Goal: Find specific page/section: Find specific page/section

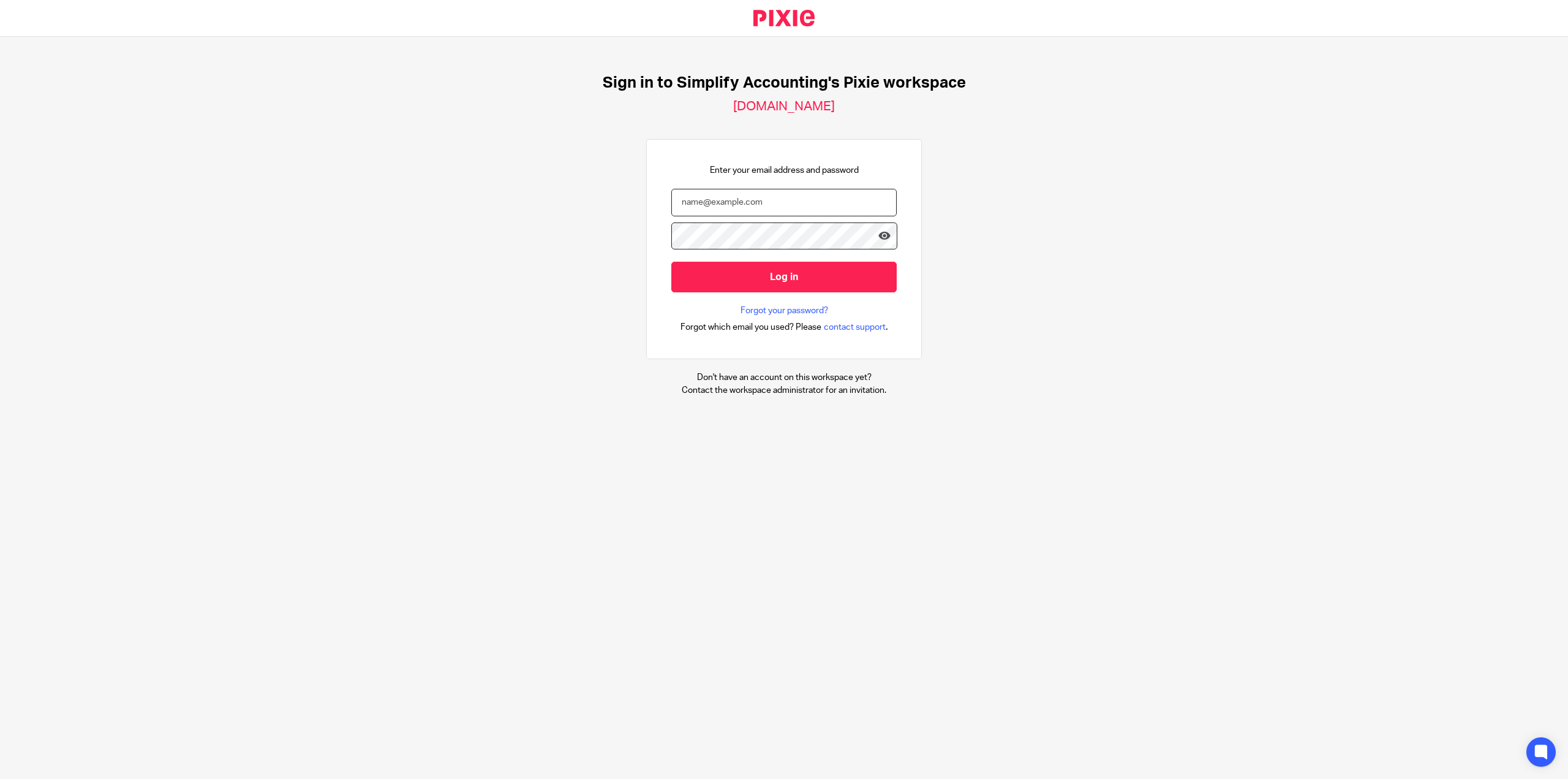
click at [782, 199] on input "email" at bounding box center [784, 202] width 225 height 27
type input "[PERSON_NAME][EMAIL_ADDRESS][DOMAIN_NAME]"
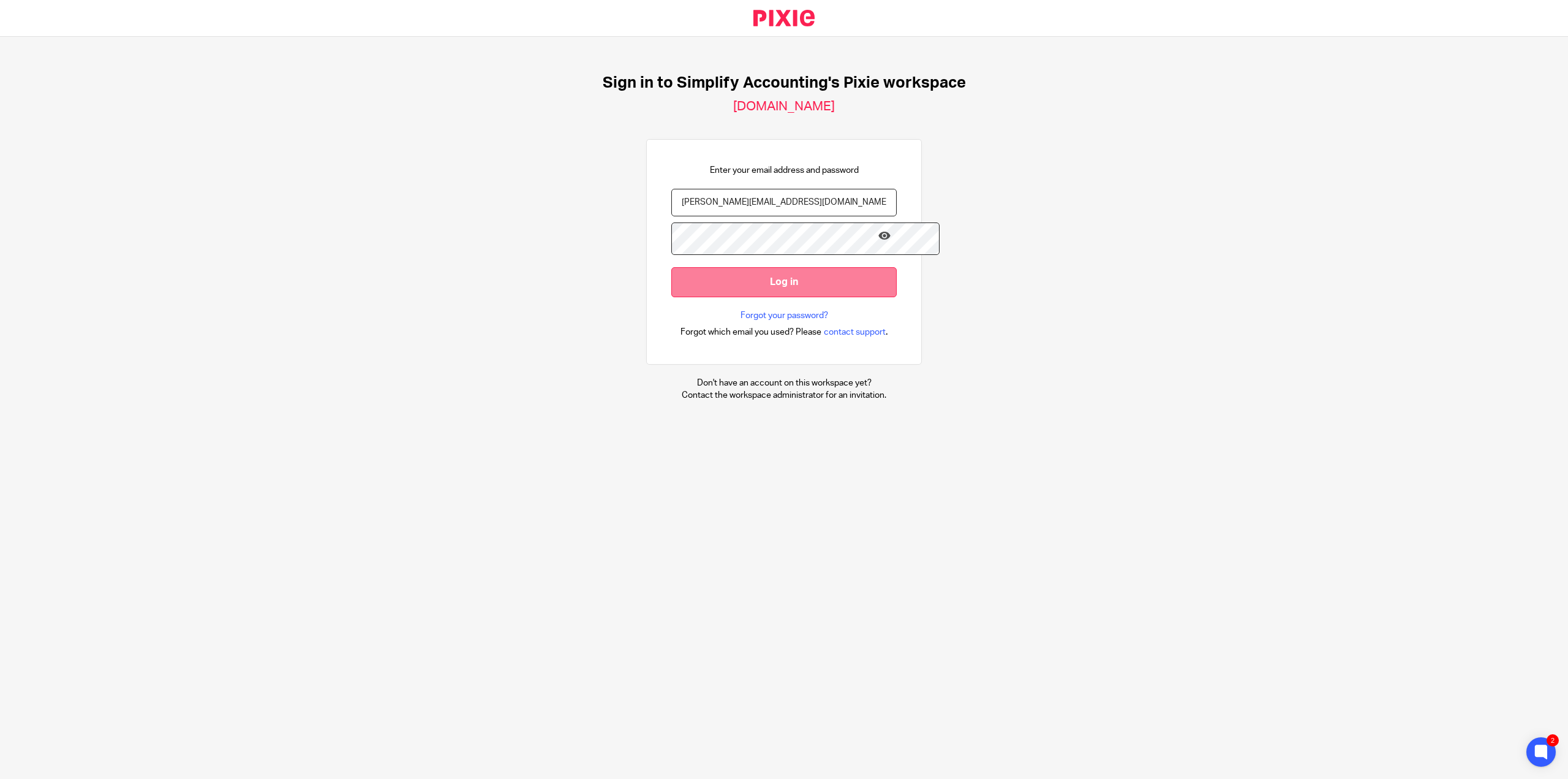
click at [805, 285] on input "Log in" at bounding box center [784, 282] width 225 height 30
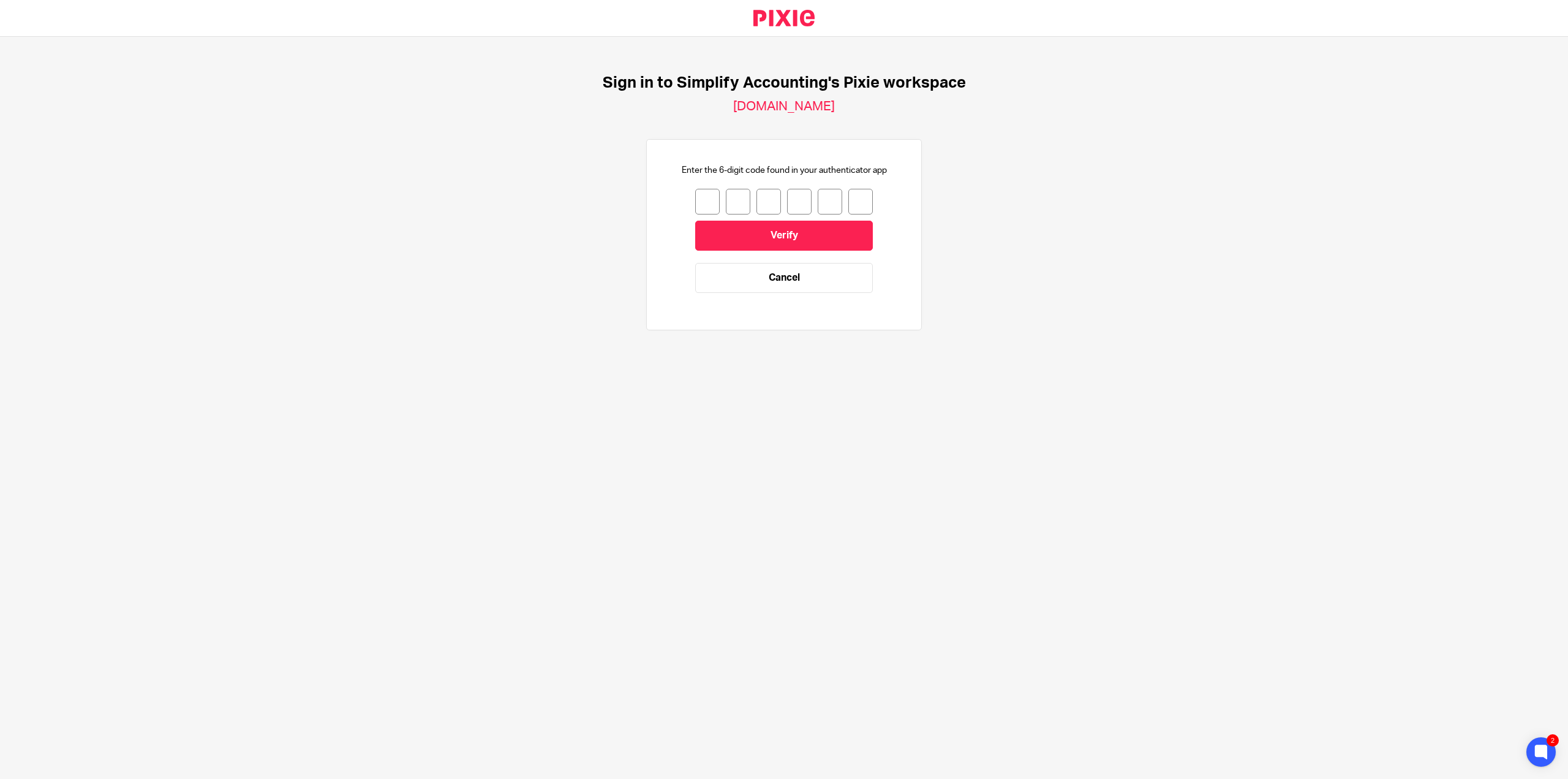
click at [701, 199] on input "number" at bounding box center [708, 201] width 25 height 26
type input "7"
type input "3"
type input "6"
type input "1"
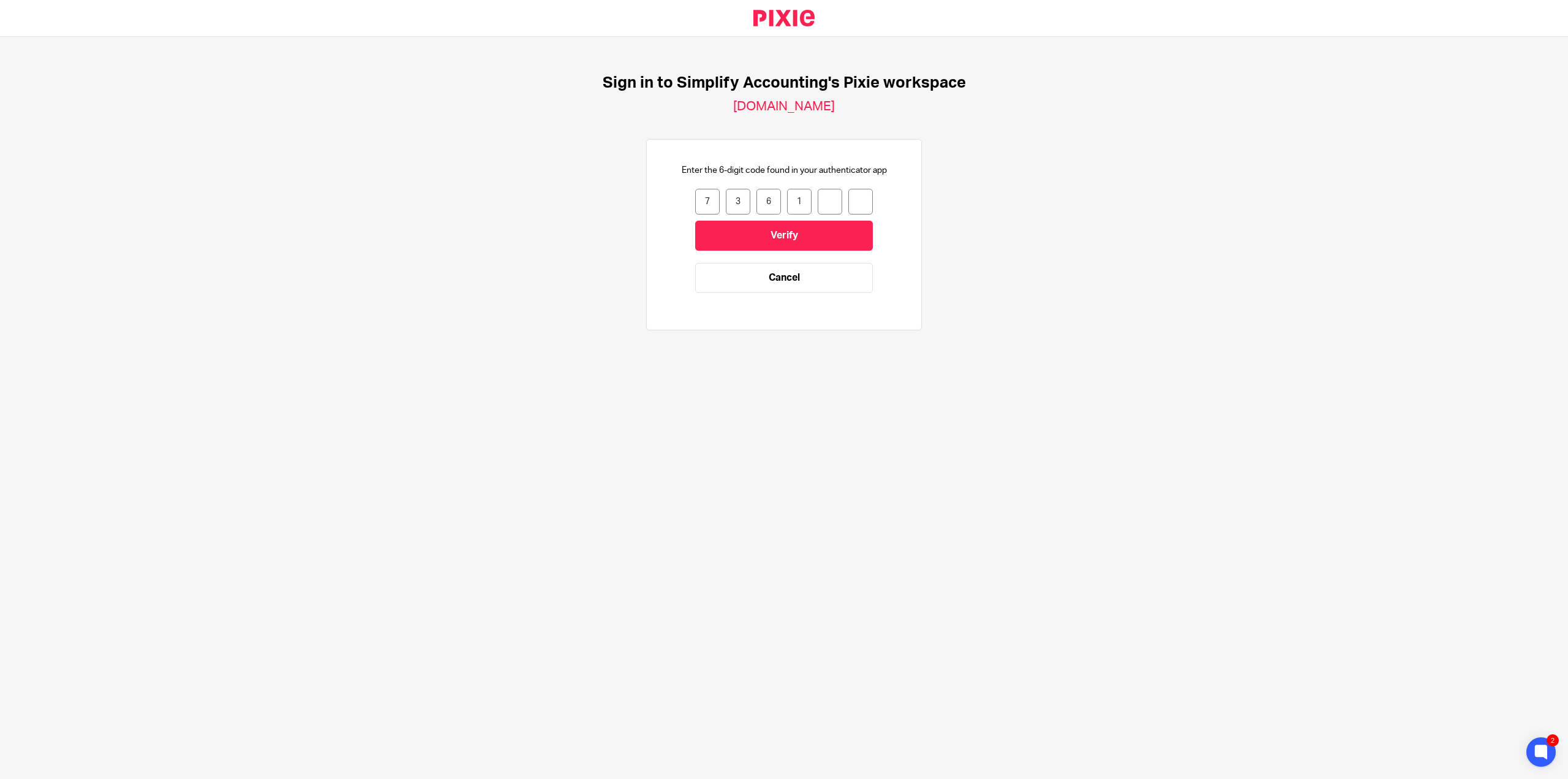
click at [793, 197] on input "1" at bounding box center [800, 201] width 25 height 26
type input "6"
type input "1"
type input "8"
click at [826, 202] on input "8" at bounding box center [830, 201] width 25 height 26
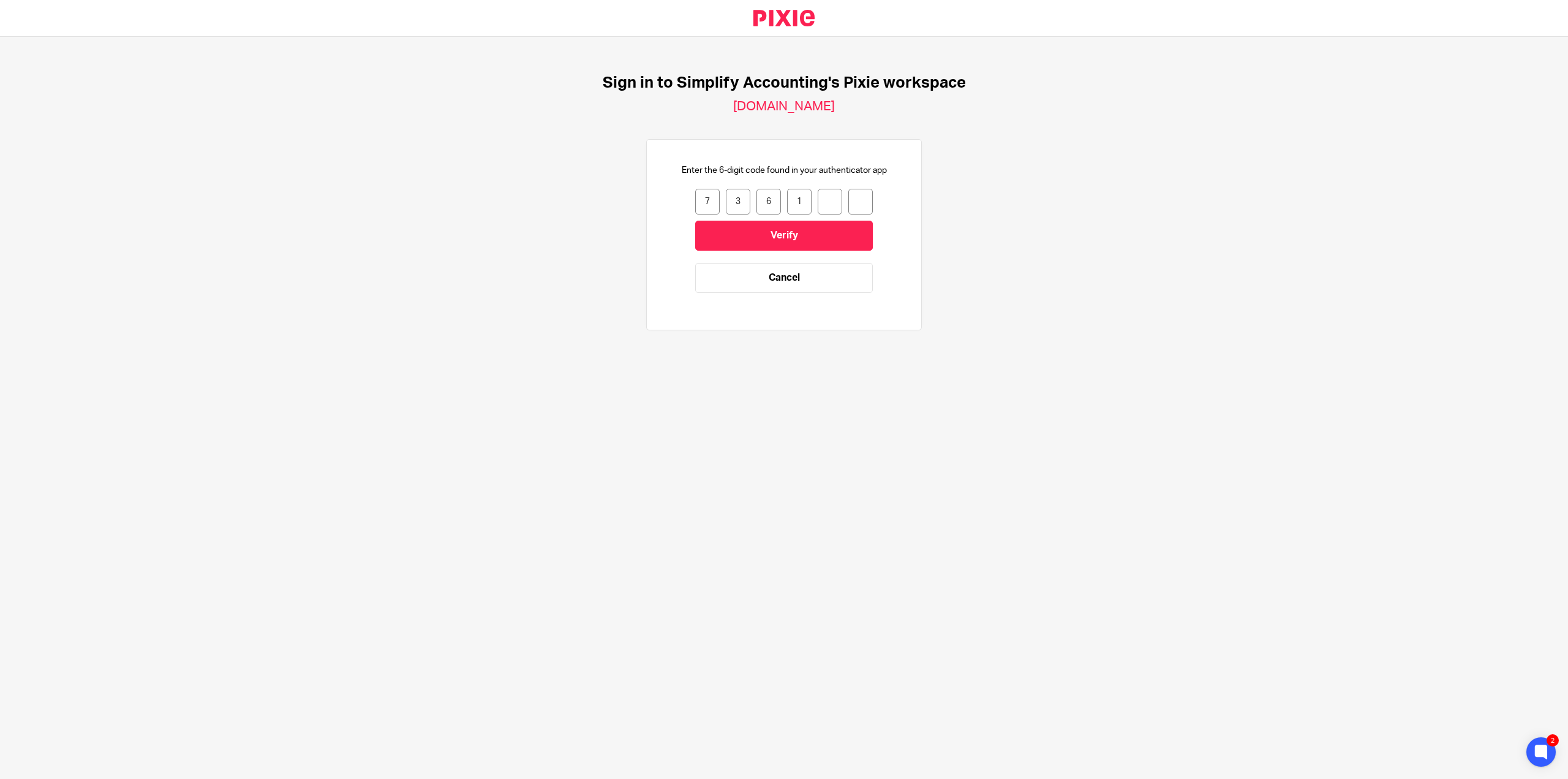
click at [799, 202] on input "1" at bounding box center [800, 201] width 25 height 26
type input "6"
type input "4"
type input "1"
type input "8"
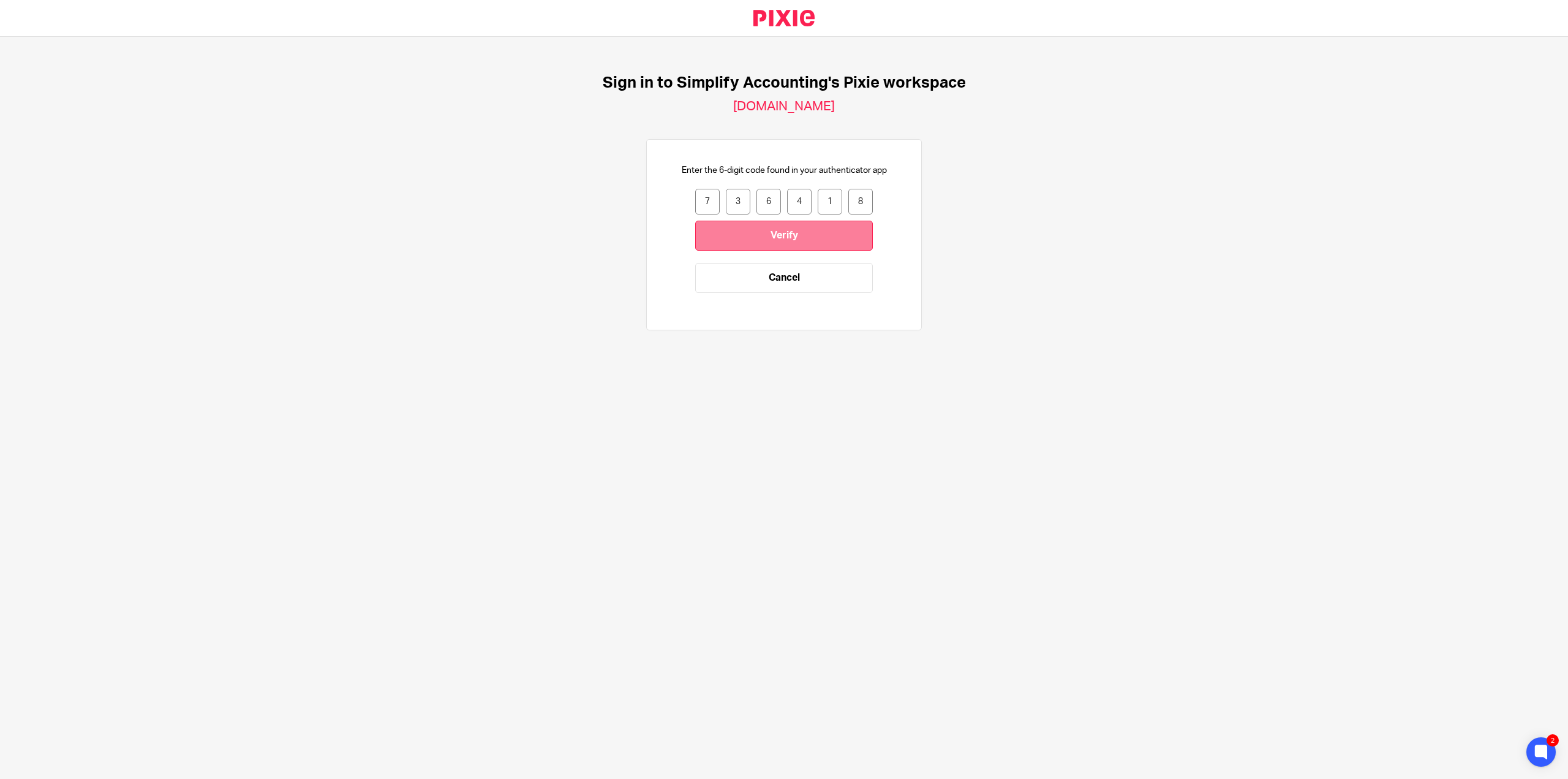
click at [800, 230] on input "Verify" at bounding box center [784, 236] width 177 height 30
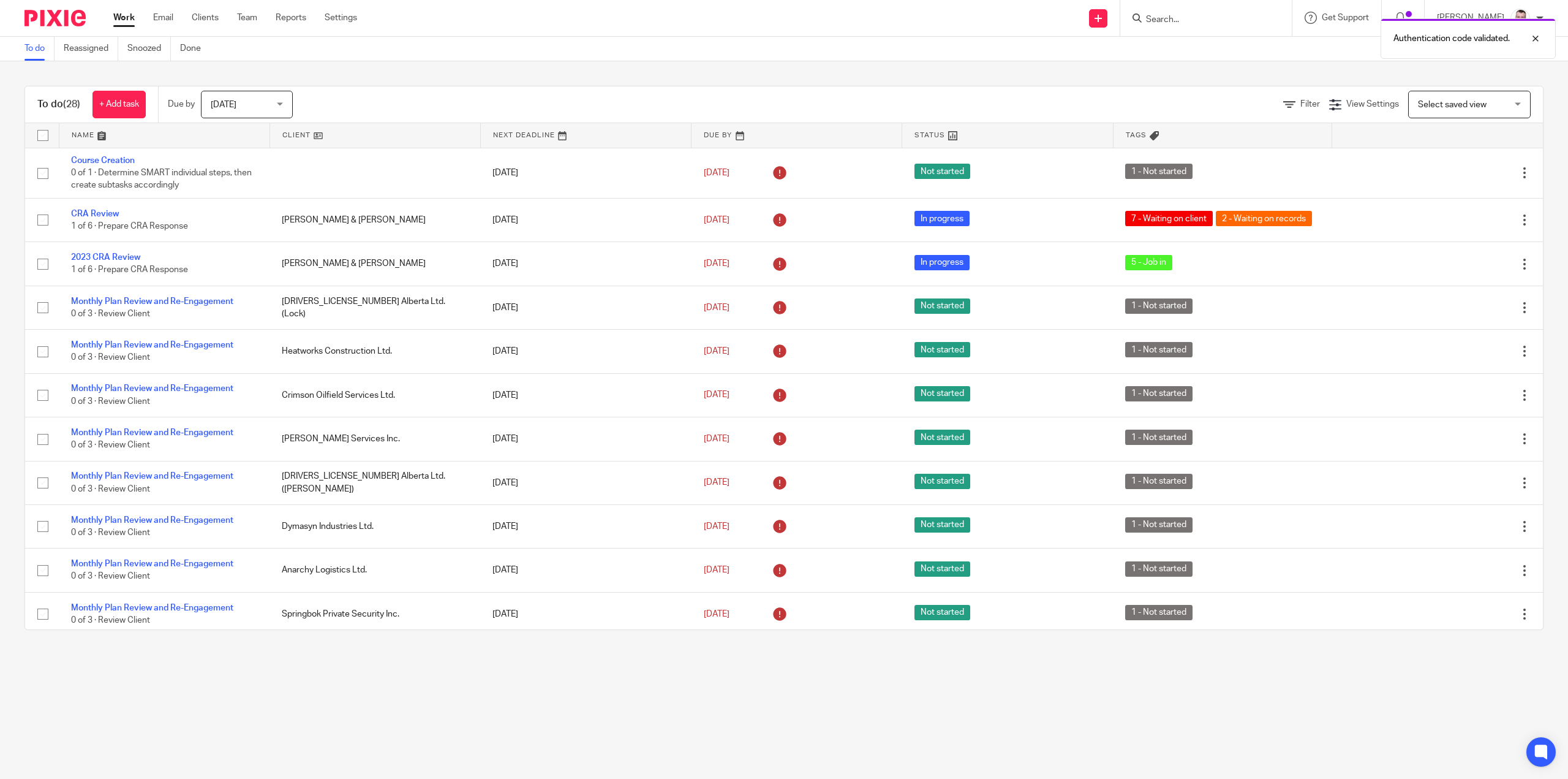
click at [1181, 12] on div "Authentication code validated." at bounding box center [1170, 35] width 772 height 46
click at [1185, 13] on div "Authentication code validated." at bounding box center [1170, 35] width 772 height 46
click at [1214, 20] on div "Authentication code validated." at bounding box center [1170, 35] width 772 height 46
click at [1206, 22] on div "Authentication code validated." at bounding box center [1170, 35] width 772 height 46
click at [1193, 16] on div "Authentication code validated." at bounding box center [1170, 35] width 772 height 46
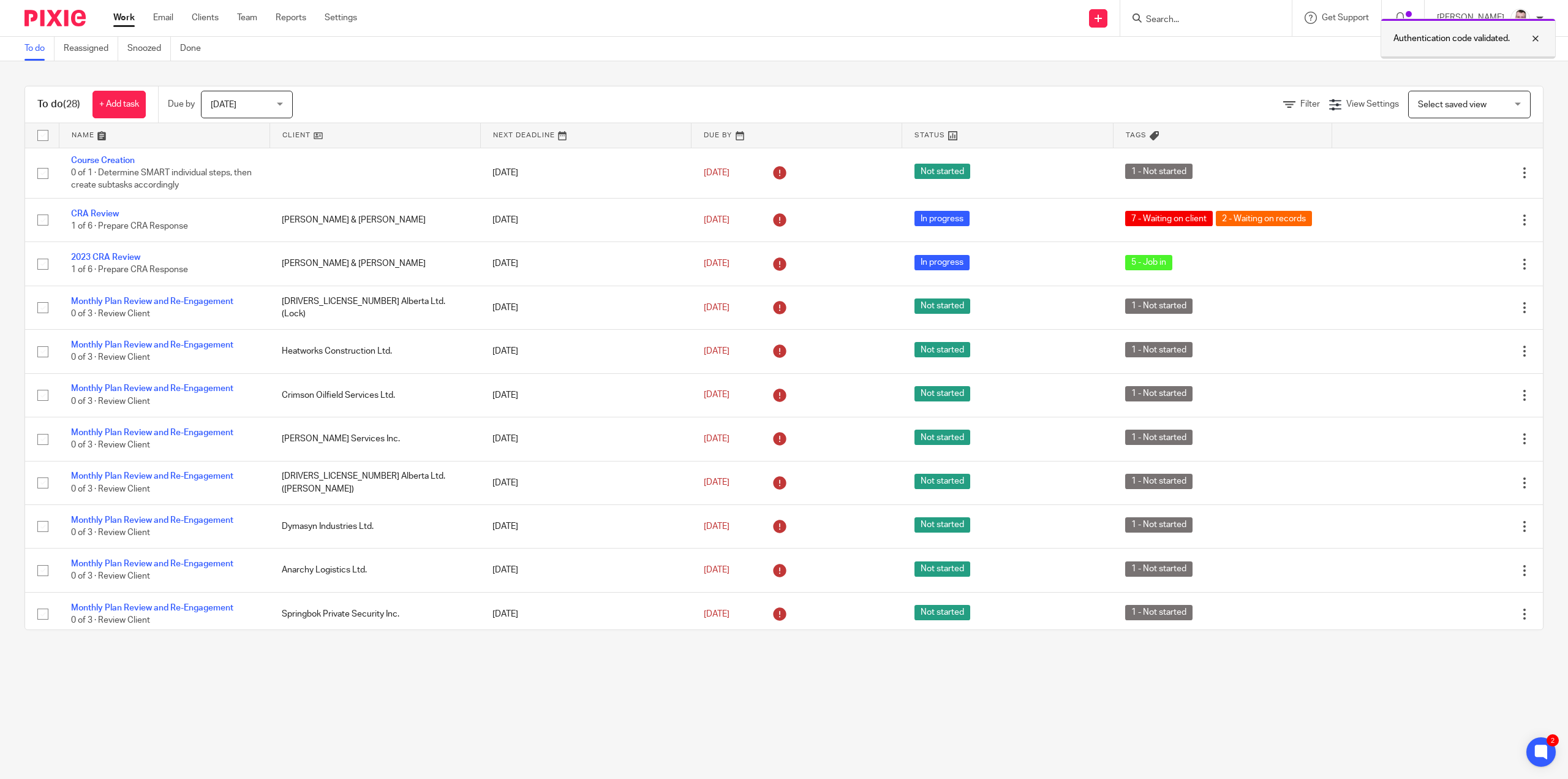
drag, startPoint x: 1540, startPoint y: 37, endPoint x: 1514, endPoint y: 41, distance: 26.3
click at [1539, 37] on div at bounding box center [1526, 39] width 33 height 15
click at [1230, 15] on input "Search" at bounding box center [1199, 21] width 110 height 11
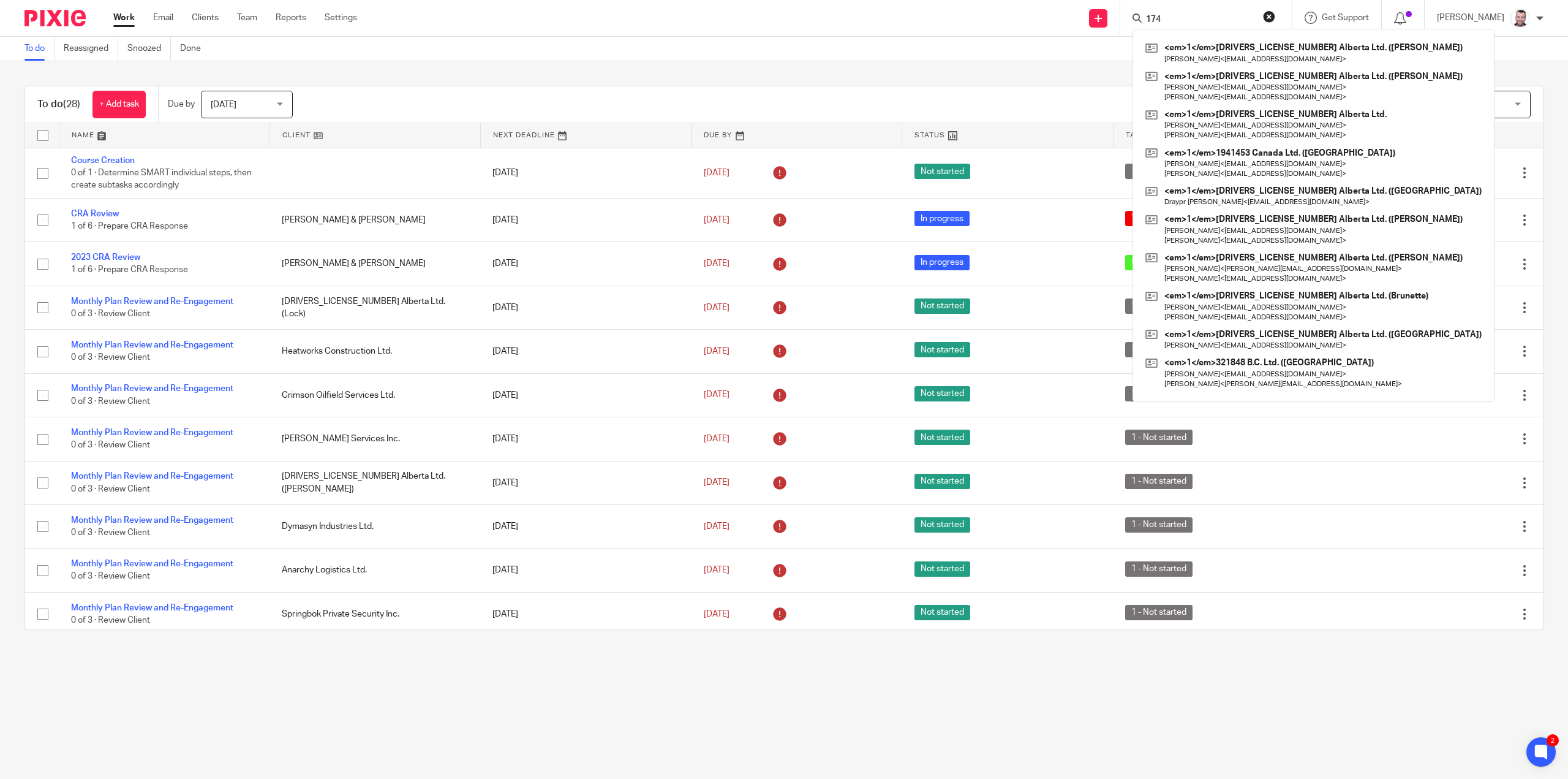
type input "174"
click button "submit" at bounding box center [0, 0] width 0 height 0
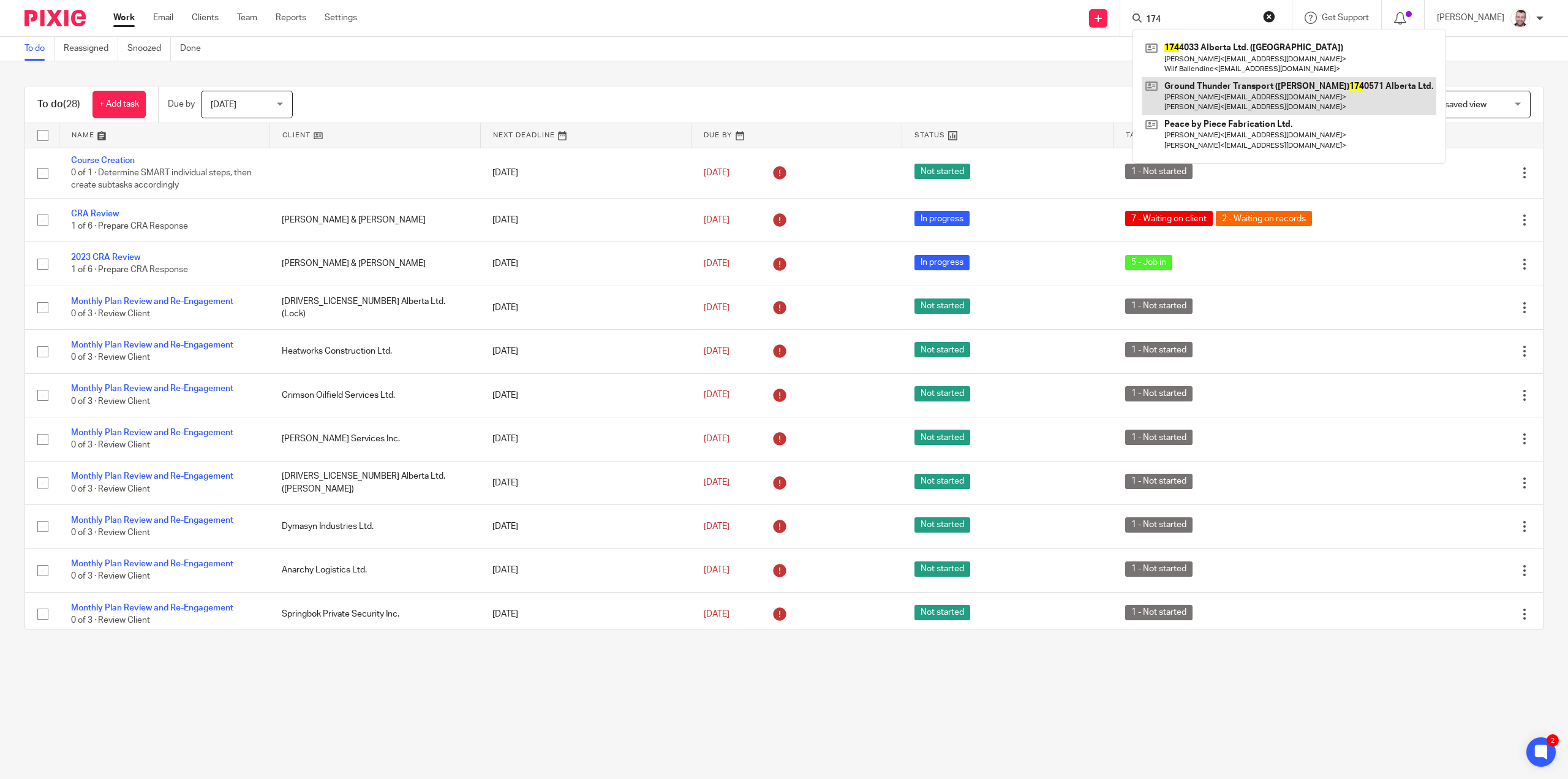
click at [1247, 101] on link at bounding box center [1289, 96] width 294 height 38
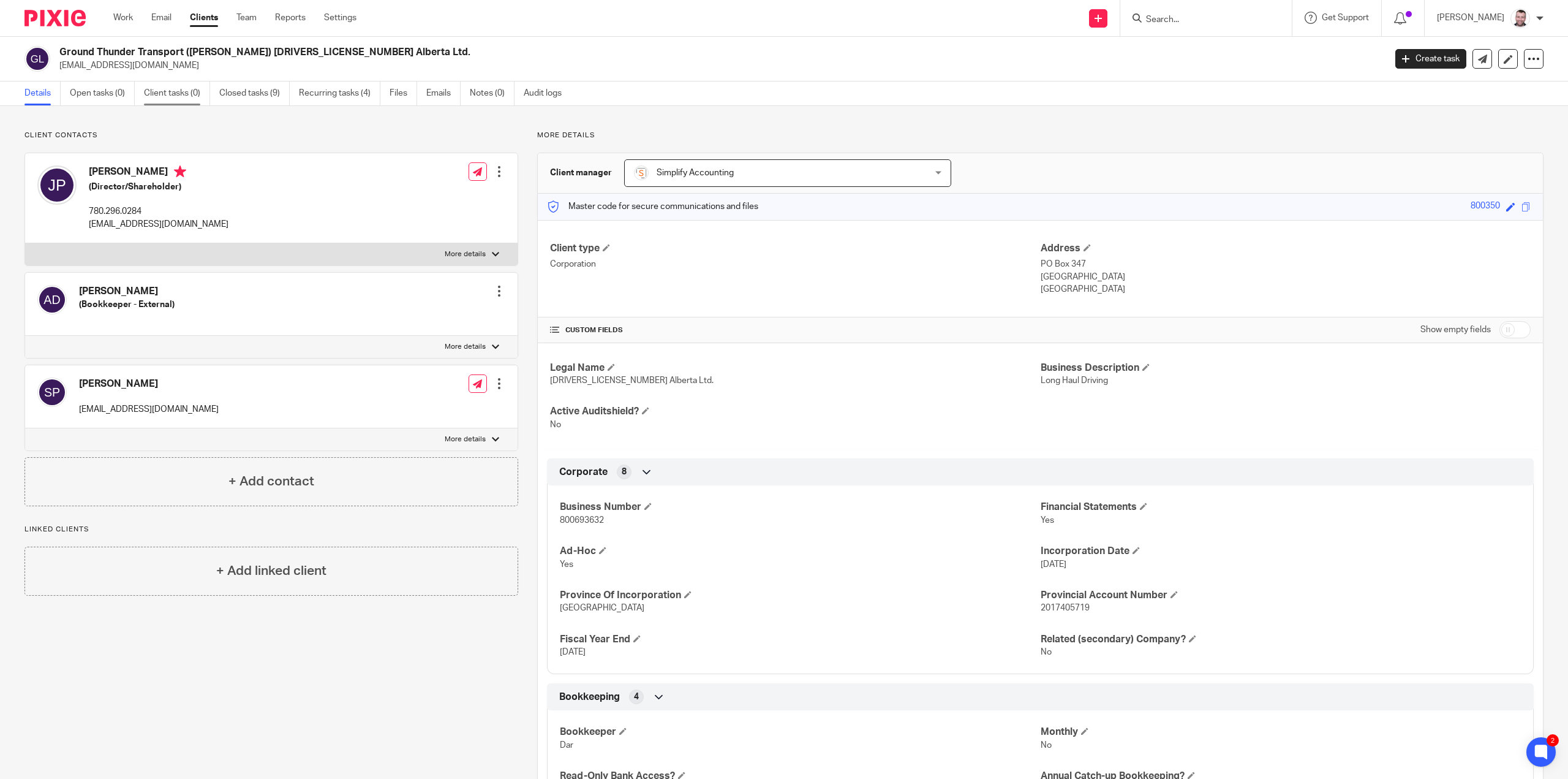
click at [172, 86] on link "Client tasks (0)" at bounding box center [177, 93] width 66 height 24
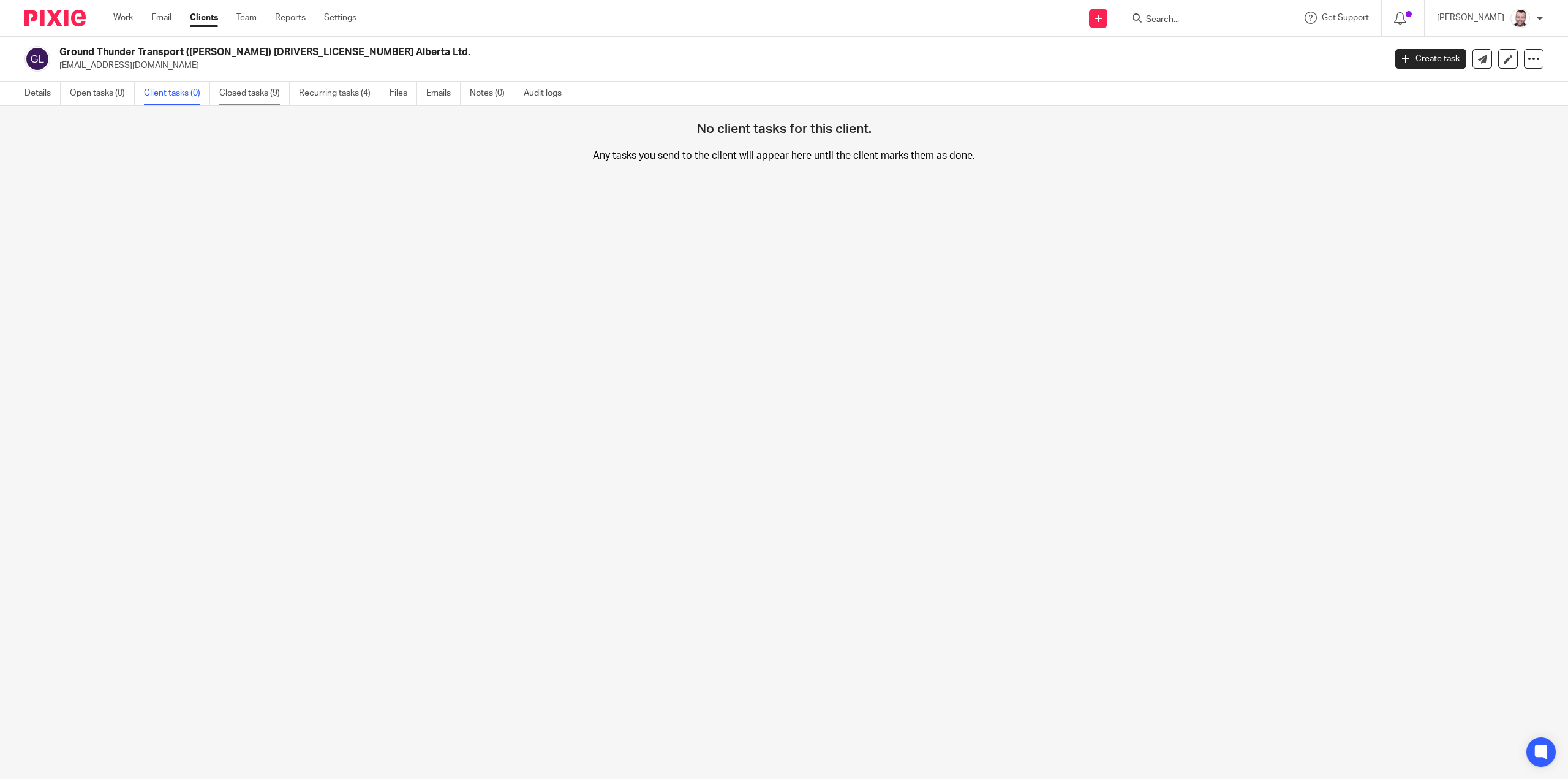
click at [264, 91] on link "Closed tasks (9)" at bounding box center [254, 93] width 70 height 24
